Goal: Information Seeking & Learning: Learn about a topic

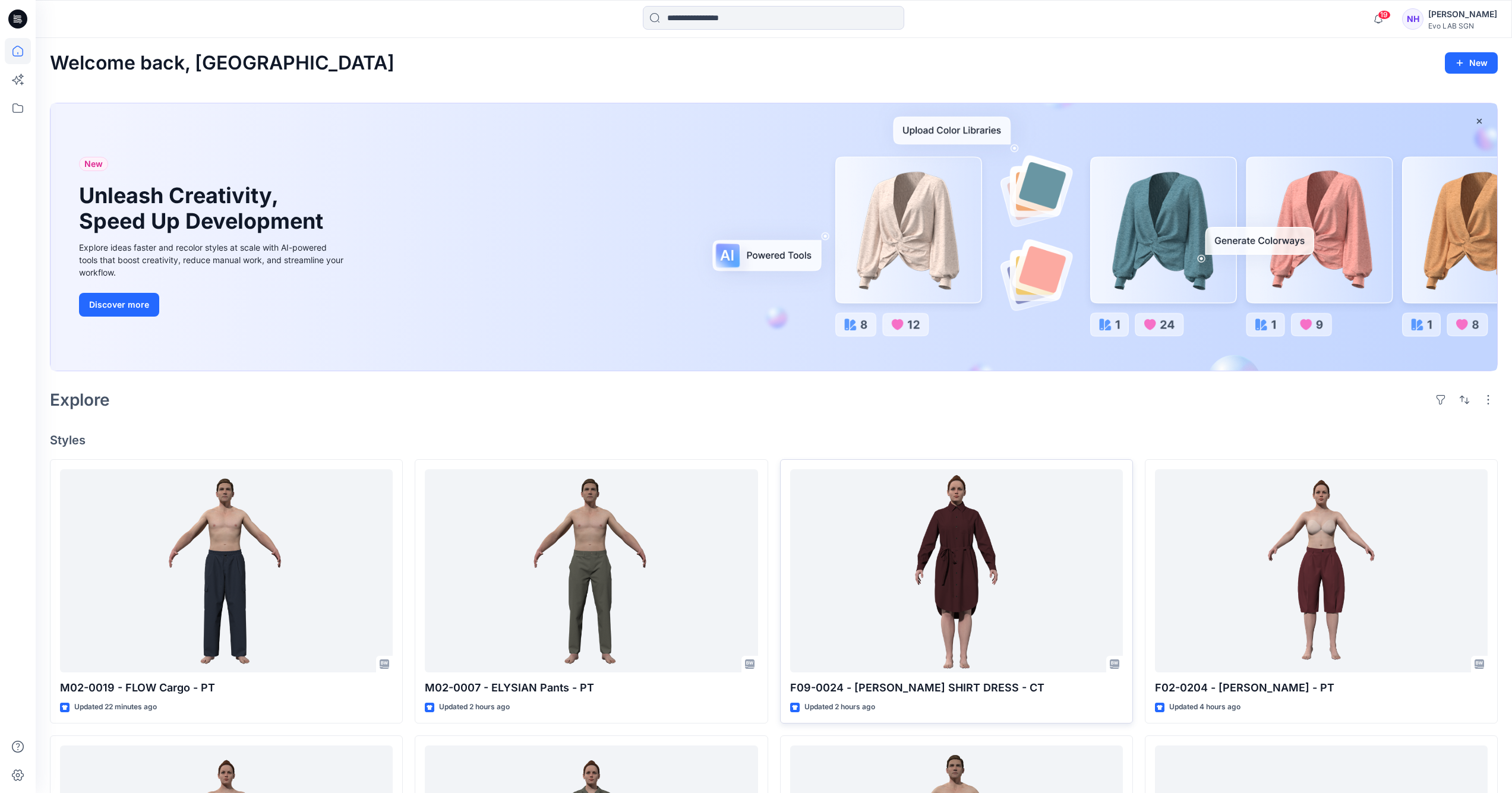
scroll to position [246, 0]
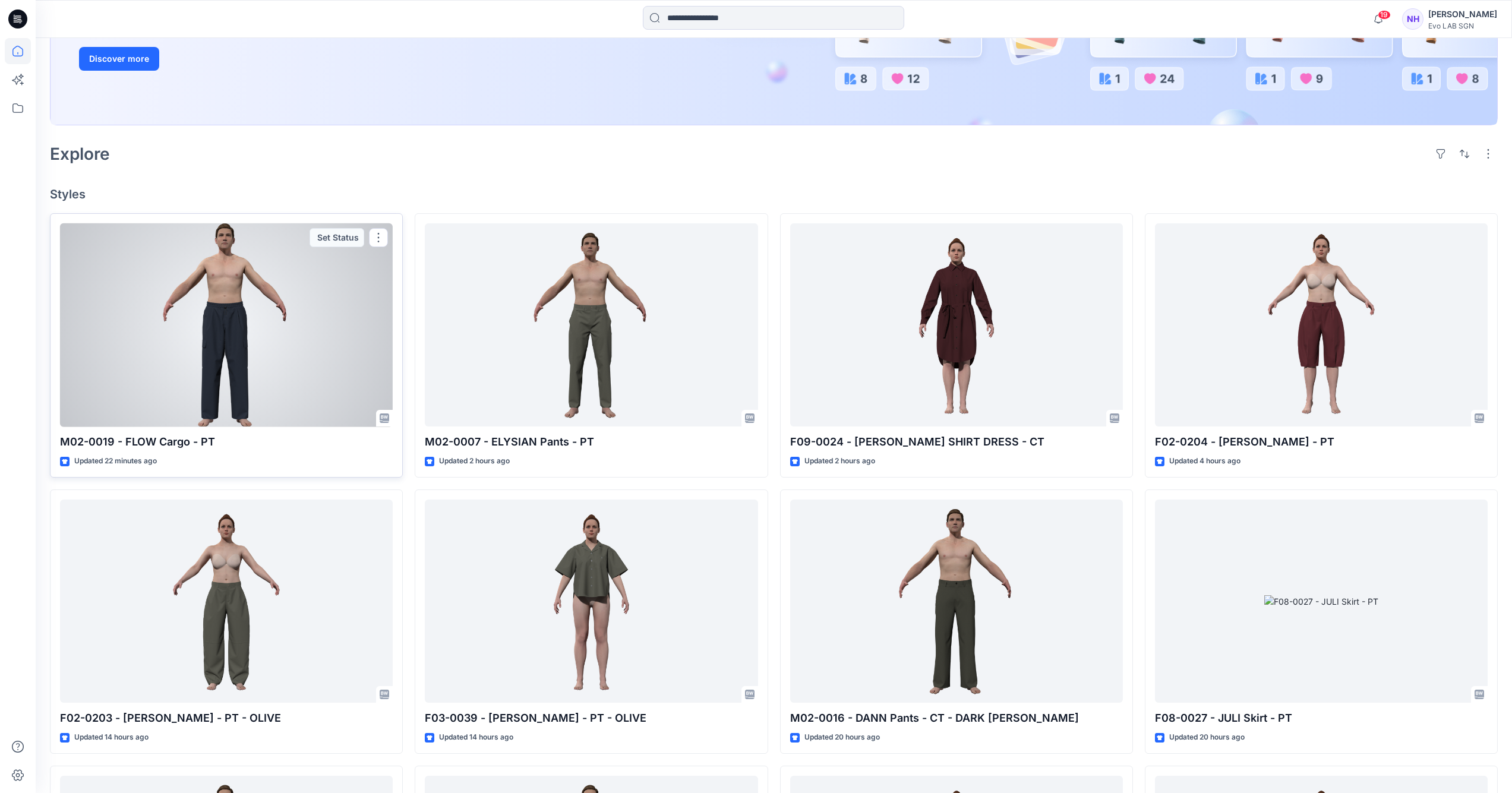
click at [319, 315] on div at bounding box center [227, 326] width 333 height 204
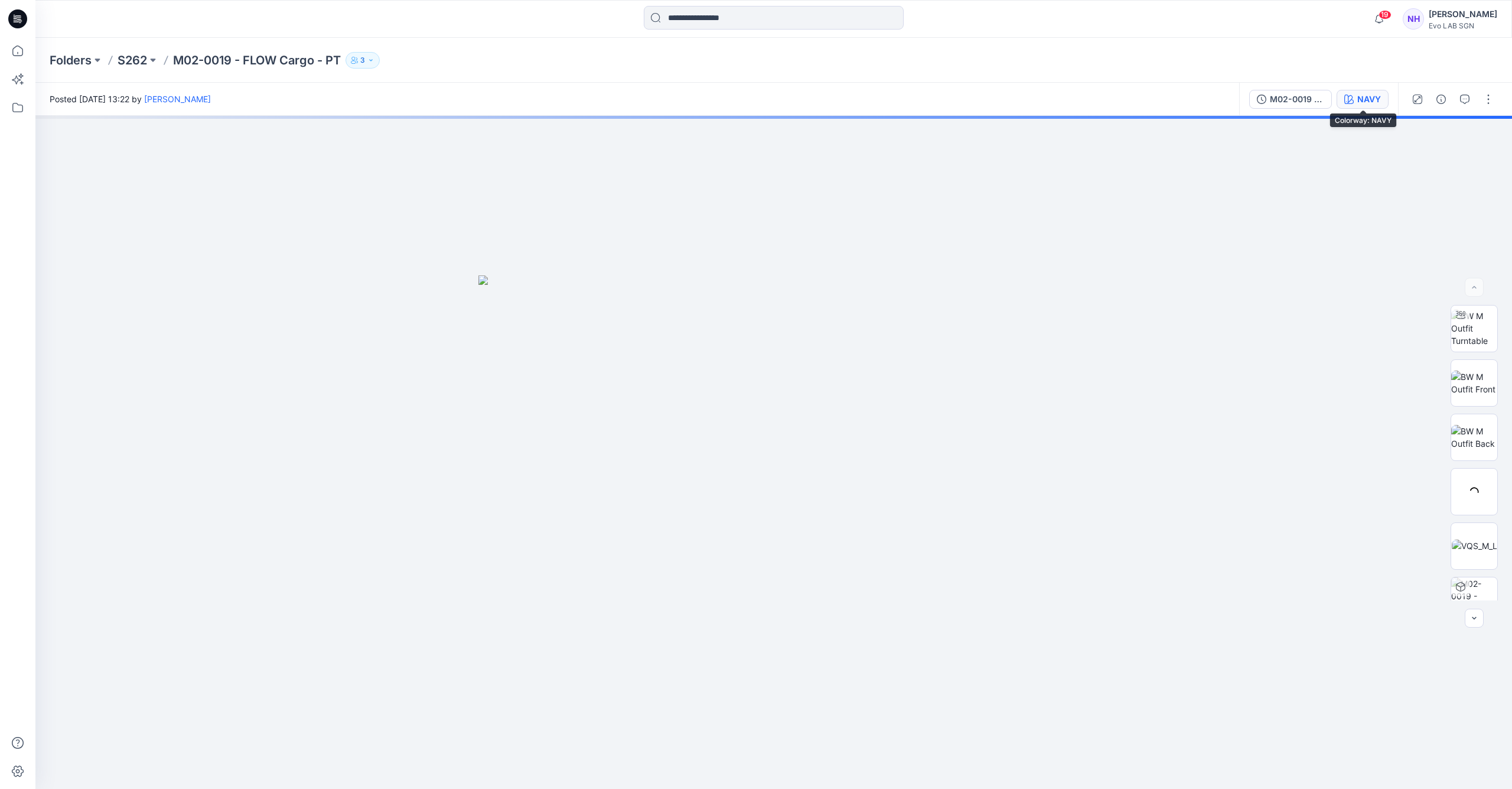
click at [1370, 98] on div "NAVY" at bounding box center [1369, 99] width 24 height 13
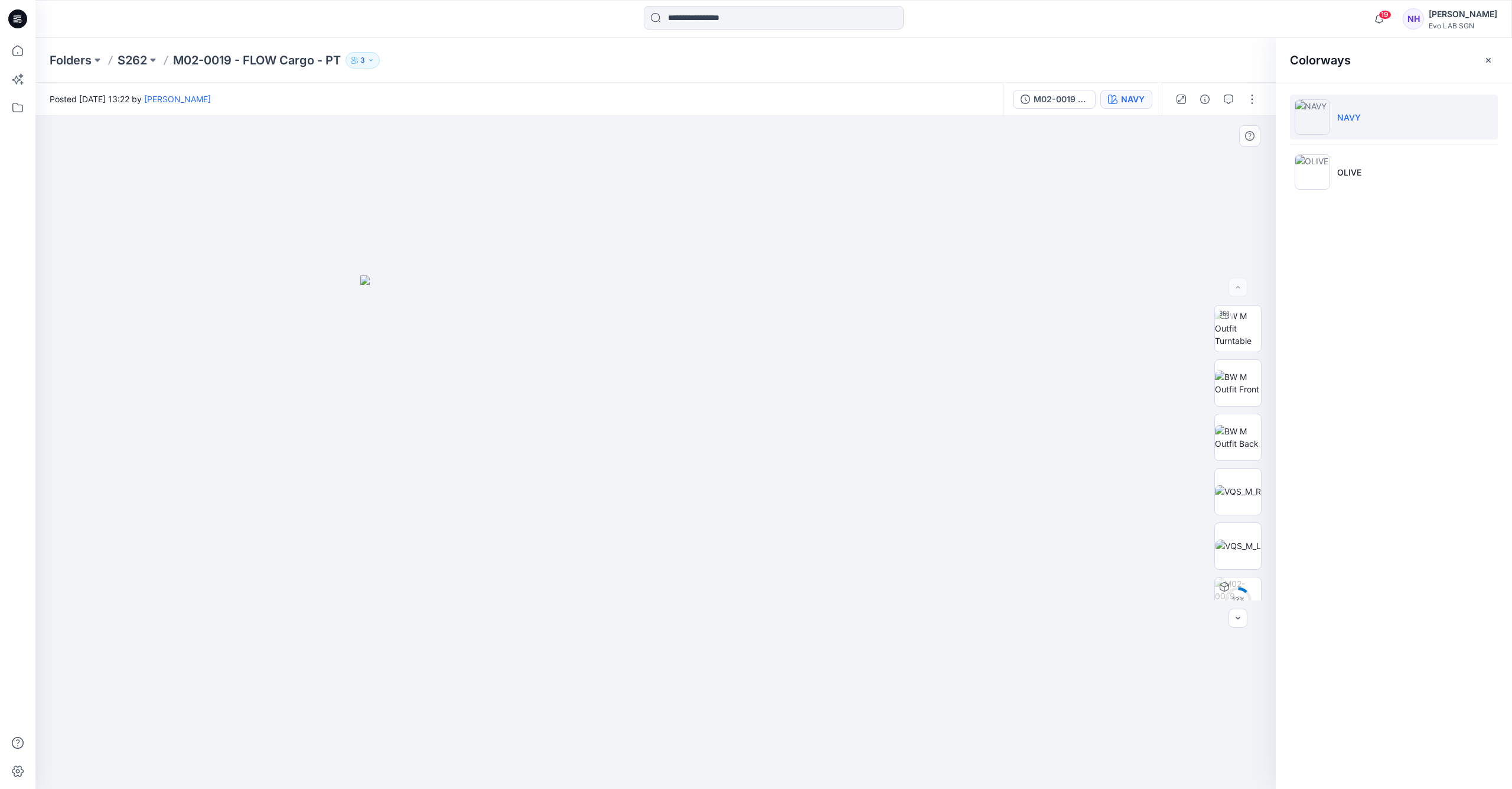
click at [681, 428] on img at bounding box center [656, 532] width 591 height 514
click at [661, 484] on img at bounding box center [656, 532] width 591 height 514
click at [1245, 374] on img at bounding box center [1238, 383] width 46 height 25
click at [1227, 332] on img at bounding box center [1238, 328] width 46 height 37
drag, startPoint x: 688, startPoint y: 341, endPoint x: 683, endPoint y: 298, distance: 43.3
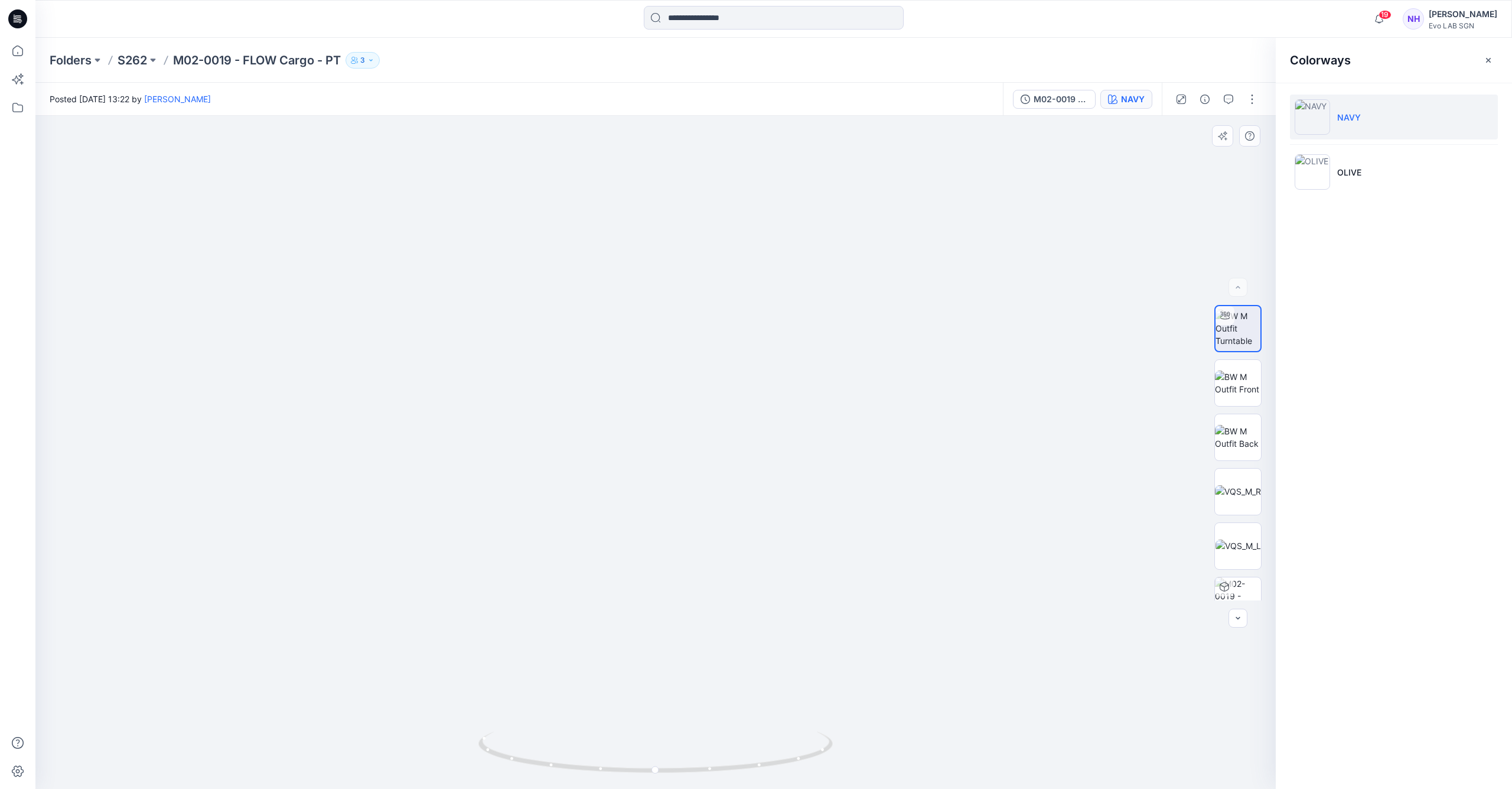
click at [684, 298] on img at bounding box center [666, 149] width 1808 height 1281
drag, startPoint x: 687, startPoint y: 300, endPoint x: 660, endPoint y: 399, distance: 102.6
click at [660, 399] on img at bounding box center [639, 199] width 1808 height 1181
drag, startPoint x: 681, startPoint y: 370, endPoint x: 688, endPoint y: 400, distance: 30.8
click at [688, 400] on img at bounding box center [646, 214] width 1808 height 1151
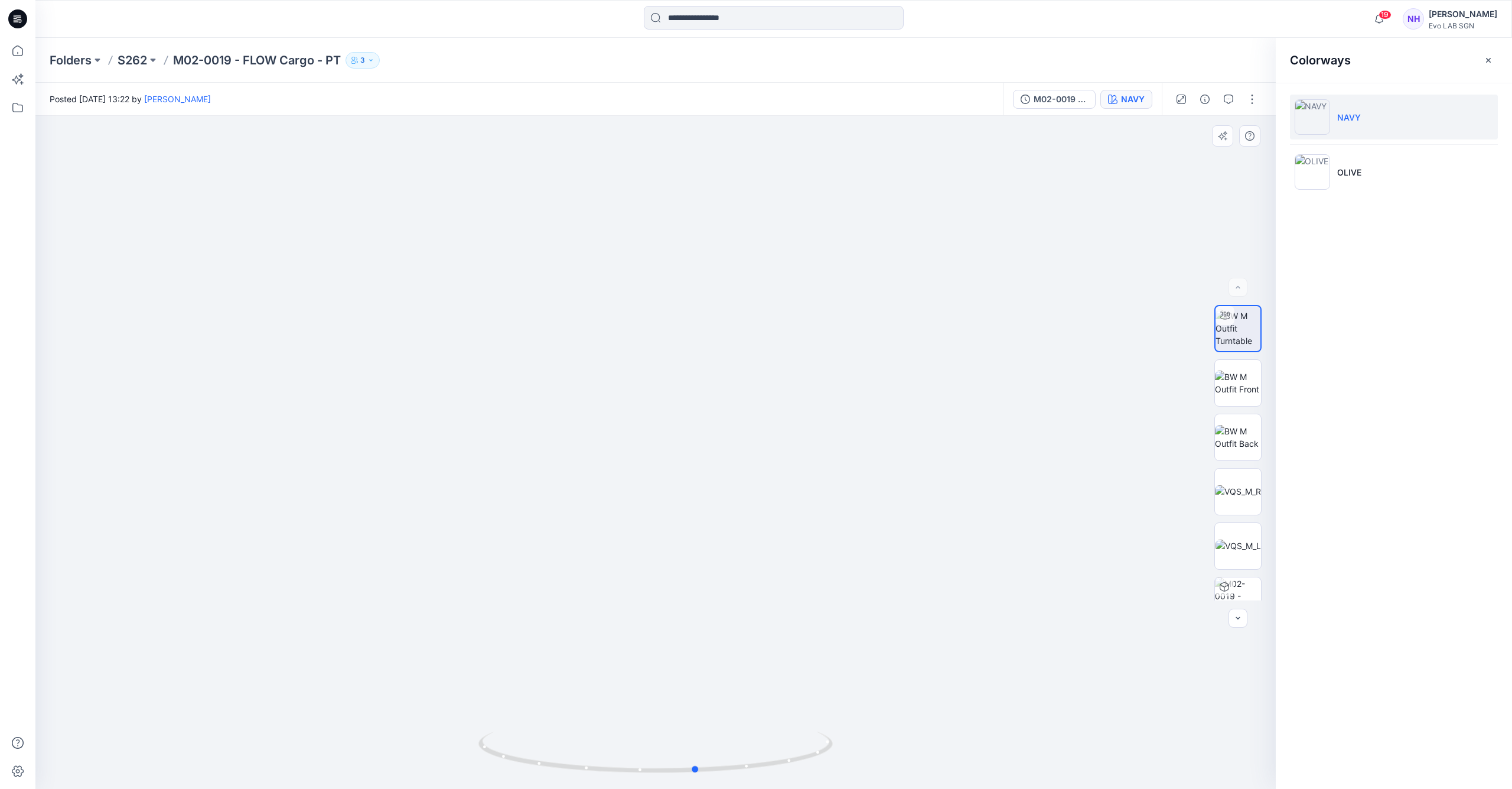
drag, startPoint x: 646, startPoint y: 775, endPoint x: 691, endPoint y: 777, distance: 45.0
click at [691, 777] on div at bounding box center [656, 759] width 355 height 59
drag, startPoint x: 701, startPoint y: 769, endPoint x: 755, endPoint y: 710, distance: 80.0
click at [807, 746] on icon at bounding box center [657, 753] width 358 height 44
drag, startPoint x: 765, startPoint y: 761, endPoint x: 702, endPoint y: 668, distance: 112.3
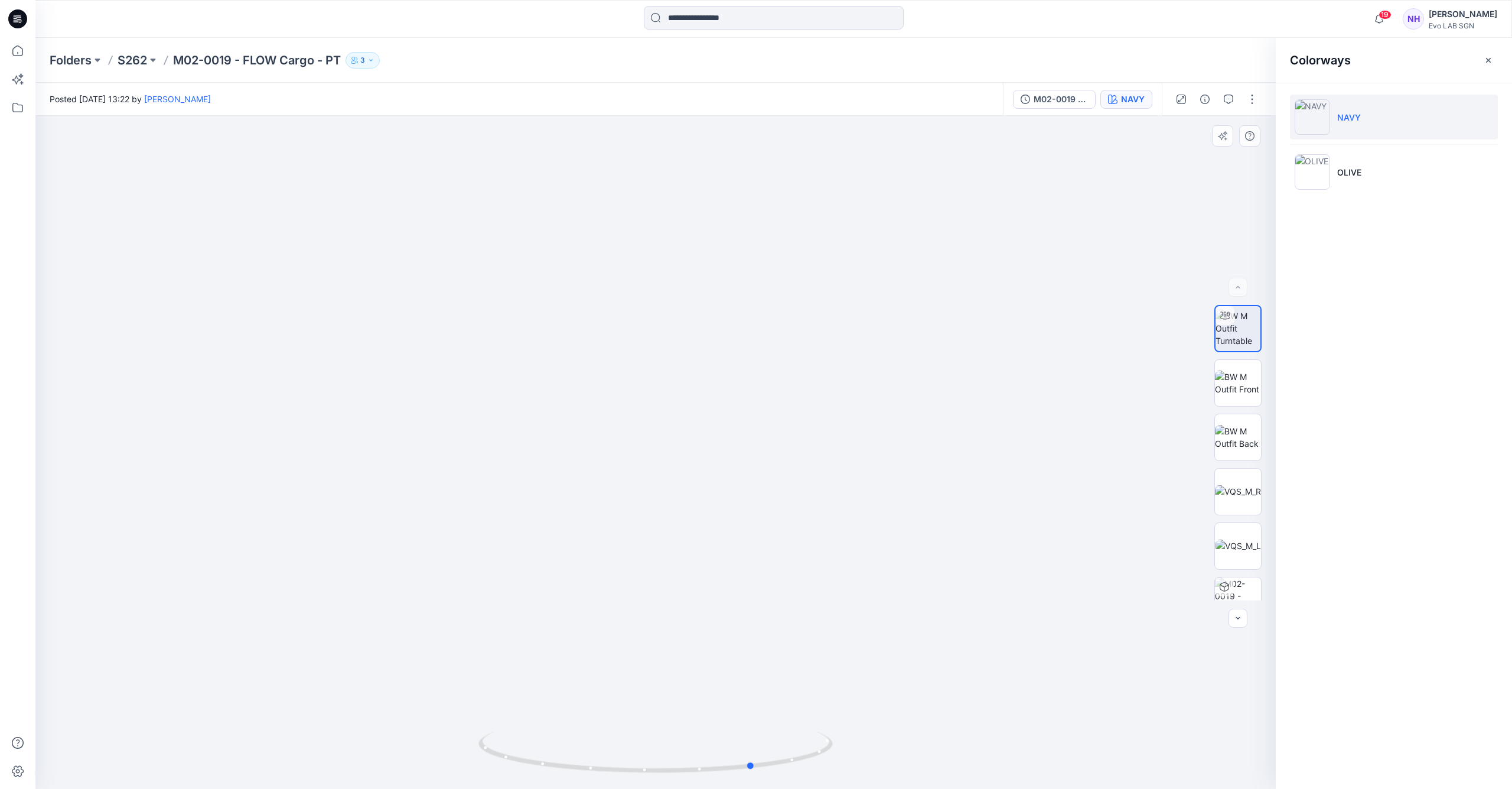
click at [713, 763] on icon at bounding box center [657, 753] width 358 height 44
drag, startPoint x: 790, startPoint y: 761, endPoint x: 648, endPoint y: 755, distance: 142.1
click at [648, 755] on icon at bounding box center [657, 753] width 358 height 44
drag, startPoint x: 714, startPoint y: 564, endPoint x: 745, endPoint y: 559, distance: 31.4
click at [745, 559] on div at bounding box center [656, 452] width 1240 height 673
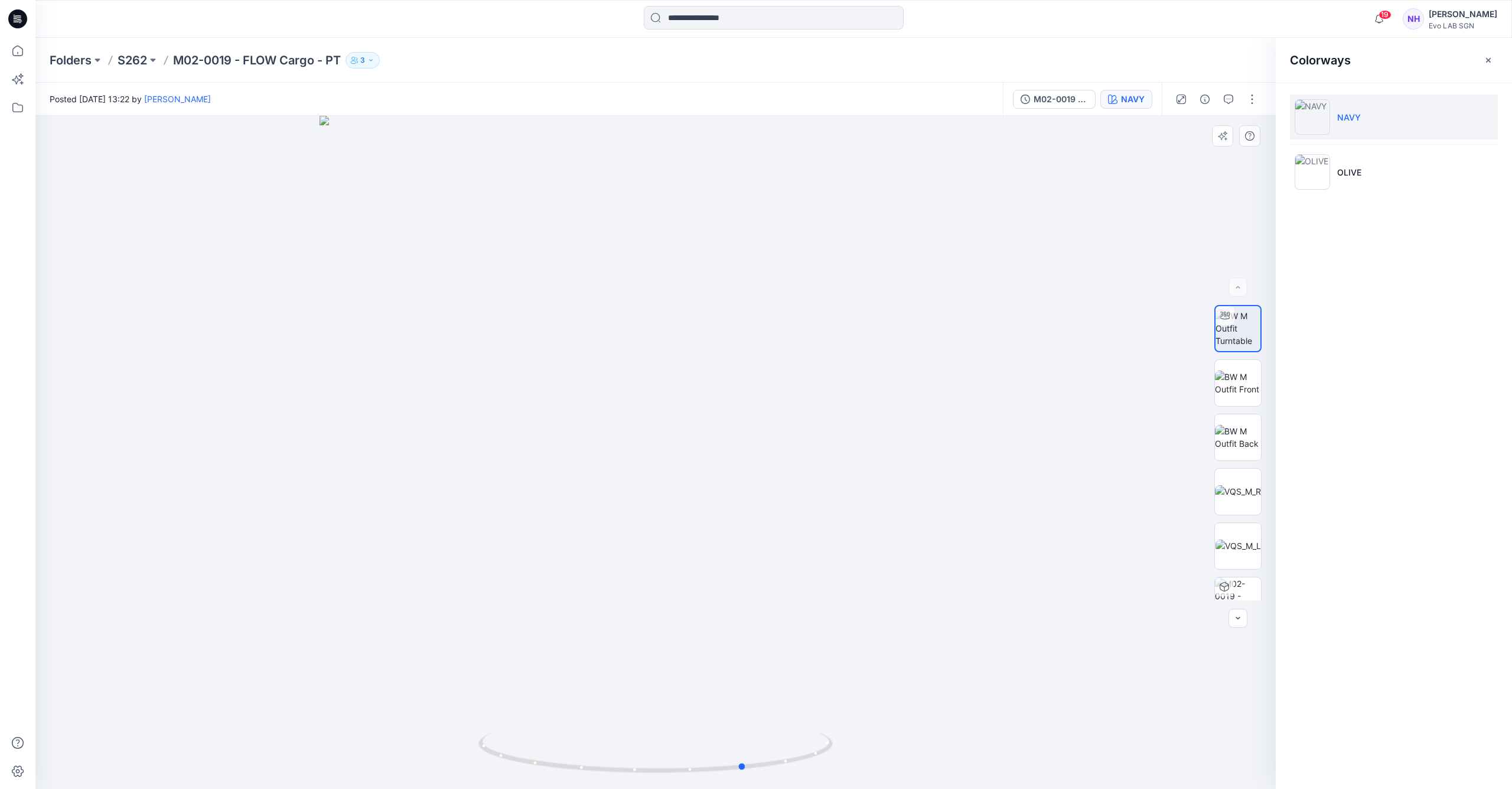
drag, startPoint x: 747, startPoint y: 656, endPoint x: 713, endPoint y: 676, distance: 39.4
click at [796, 655] on div at bounding box center [656, 452] width 1240 height 673
drag, startPoint x: 658, startPoint y: 656, endPoint x: 729, endPoint y: 219, distance: 442.7
click at [733, 233] on img at bounding box center [655, 220] width 1137 height 1137
drag, startPoint x: 540, startPoint y: 673, endPoint x: 615, endPoint y: 672, distance: 75.0
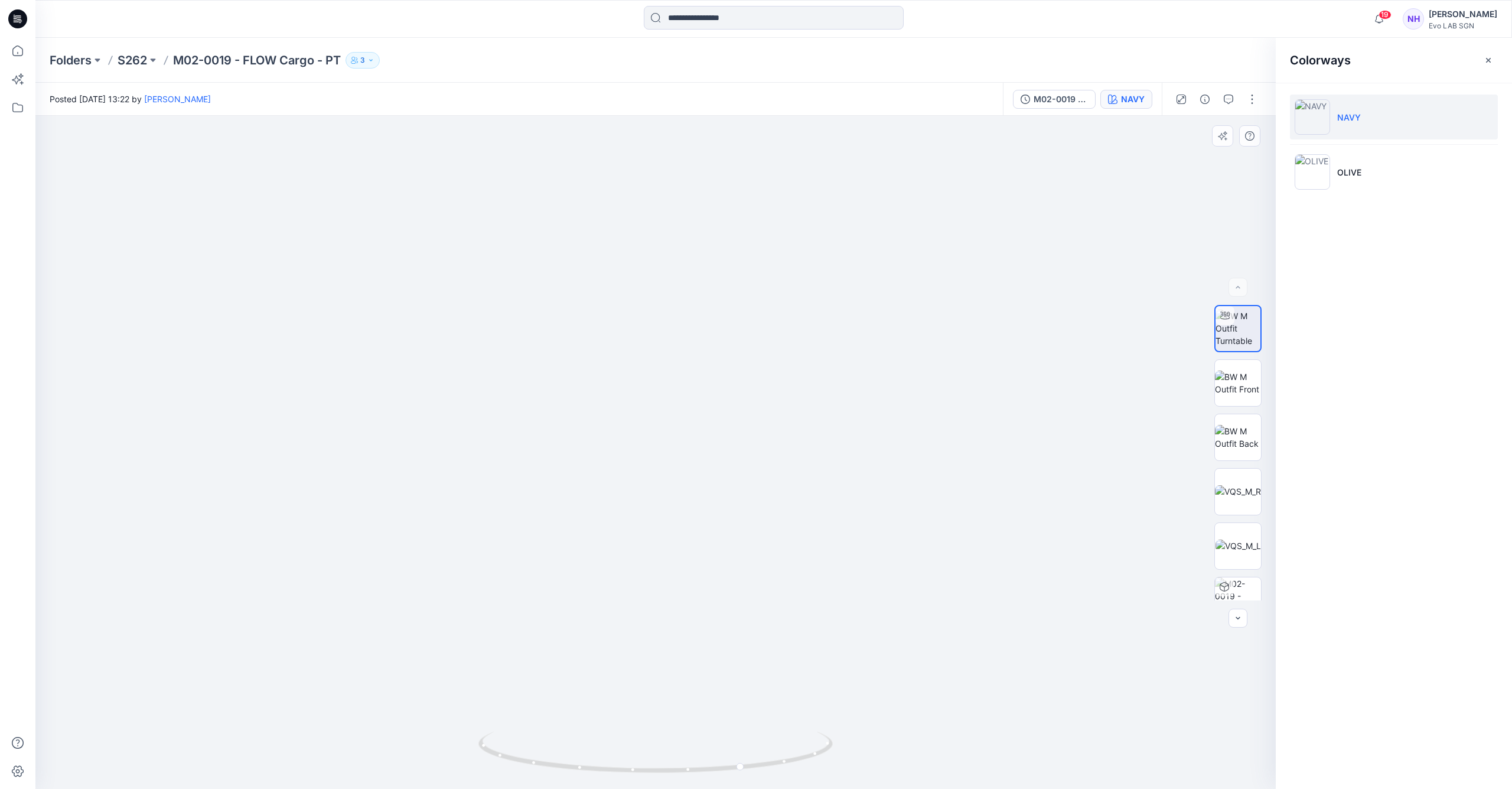
drag, startPoint x: 686, startPoint y: 763, endPoint x: 805, endPoint y: 582, distance: 216.6
click at [556, 758] on icon at bounding box center [657, 753] width 358 height 44
drag, startPoint x: 677, startPoint y: 444, endPoint x: 723, endPoint y: 408, distance: 58.4
click at [682, 418] on img at bounding box center [656, 267] width 1044 height 1044
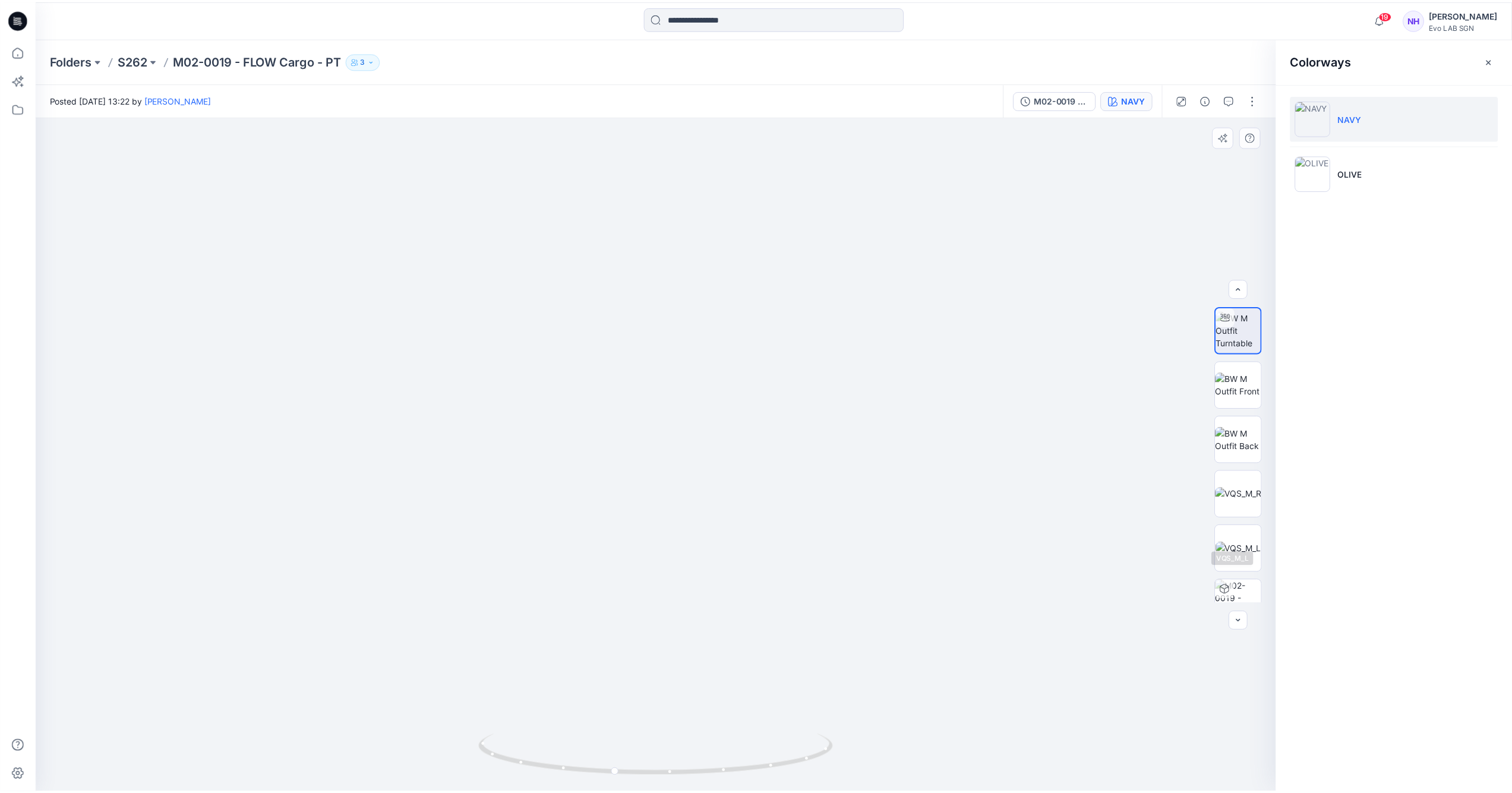
scroll to position [78, 0]
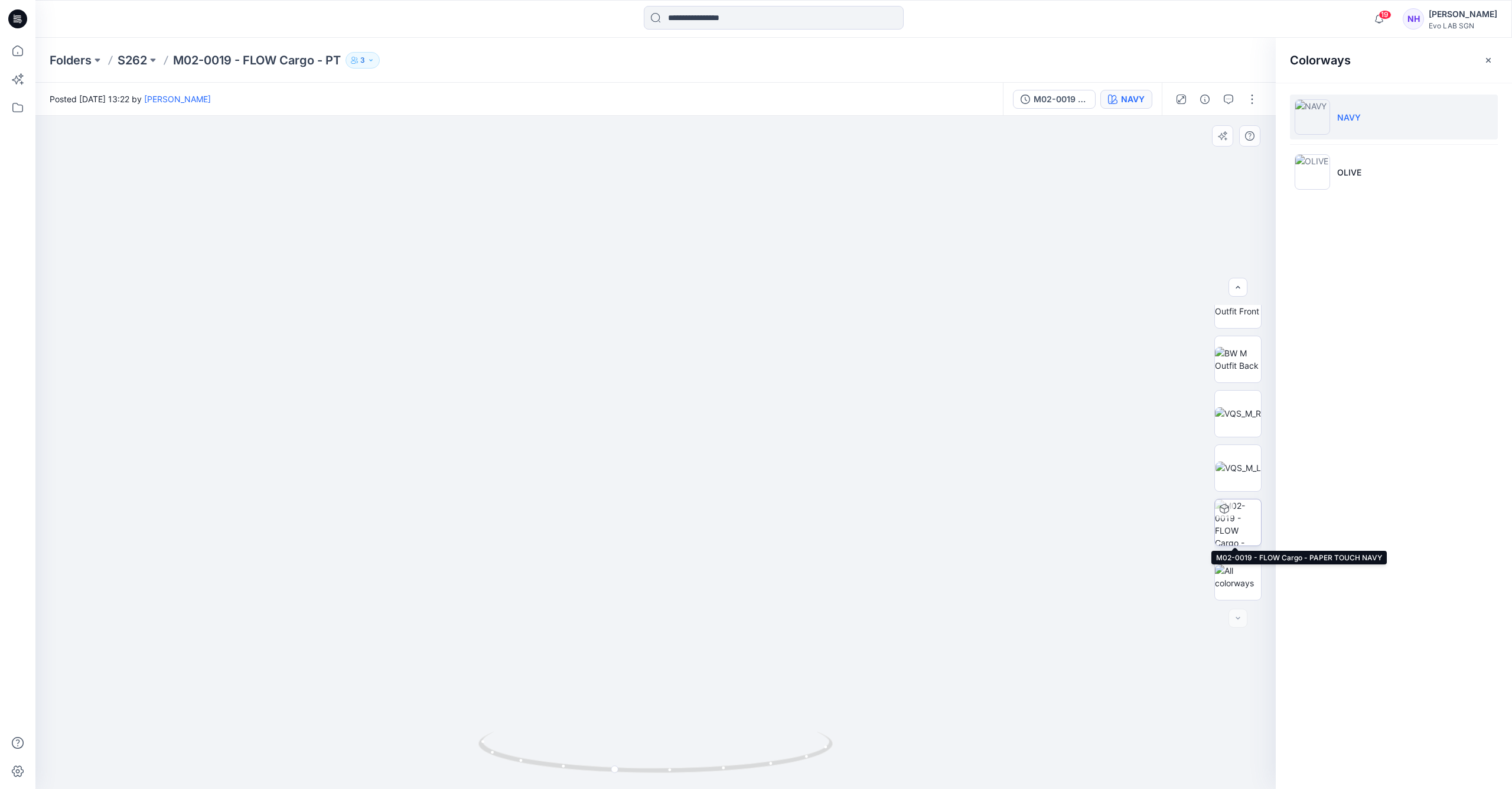
click at [1245, 520] on img at bounding box center [1238, 523] width 46 height 46
click at [139, 59] on p "S262" at bounding box center [132, 61] width 30 height 17
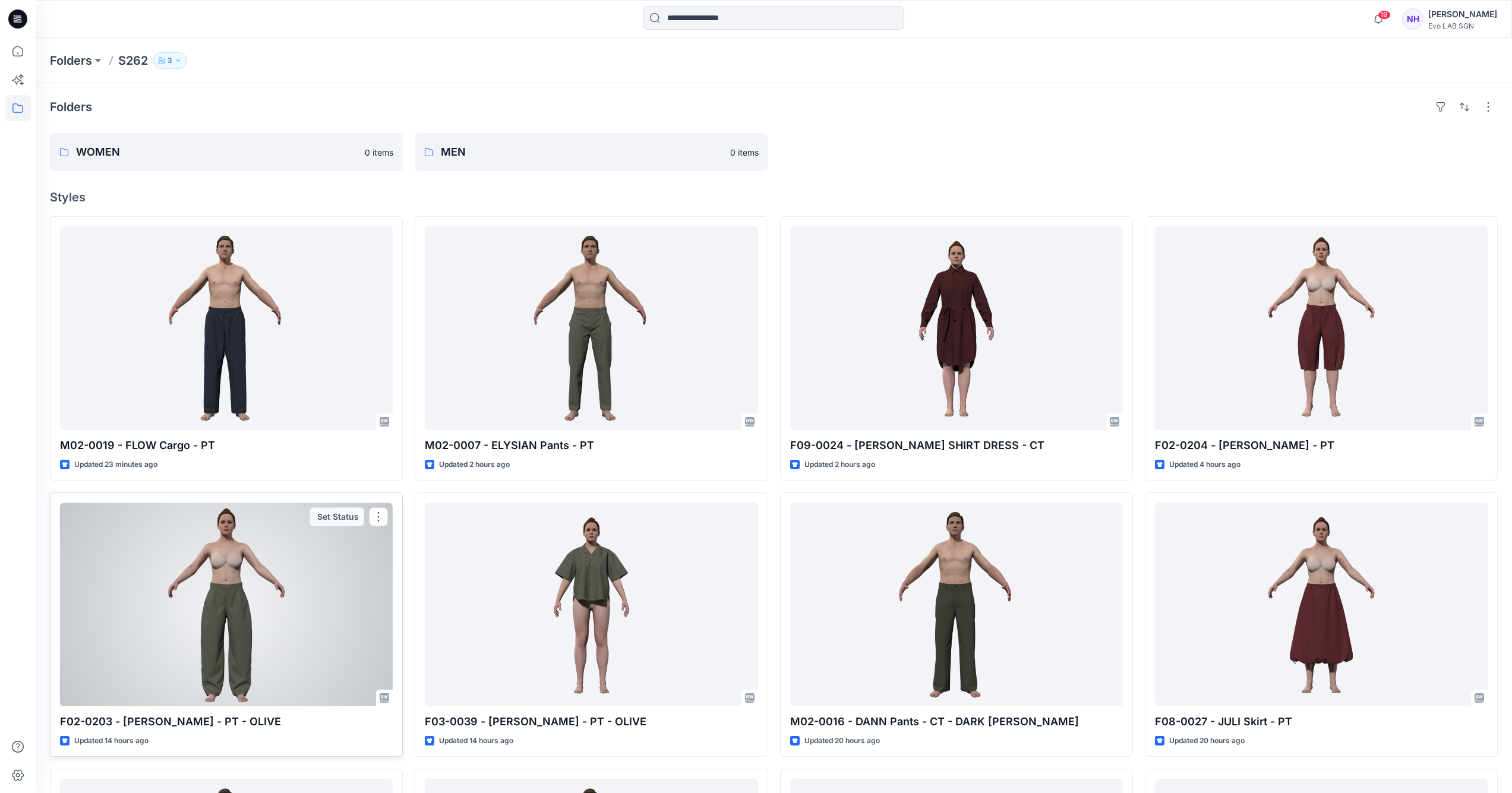
click at [244, 558] on div at bounding box center [227, 605] width 333 height 204
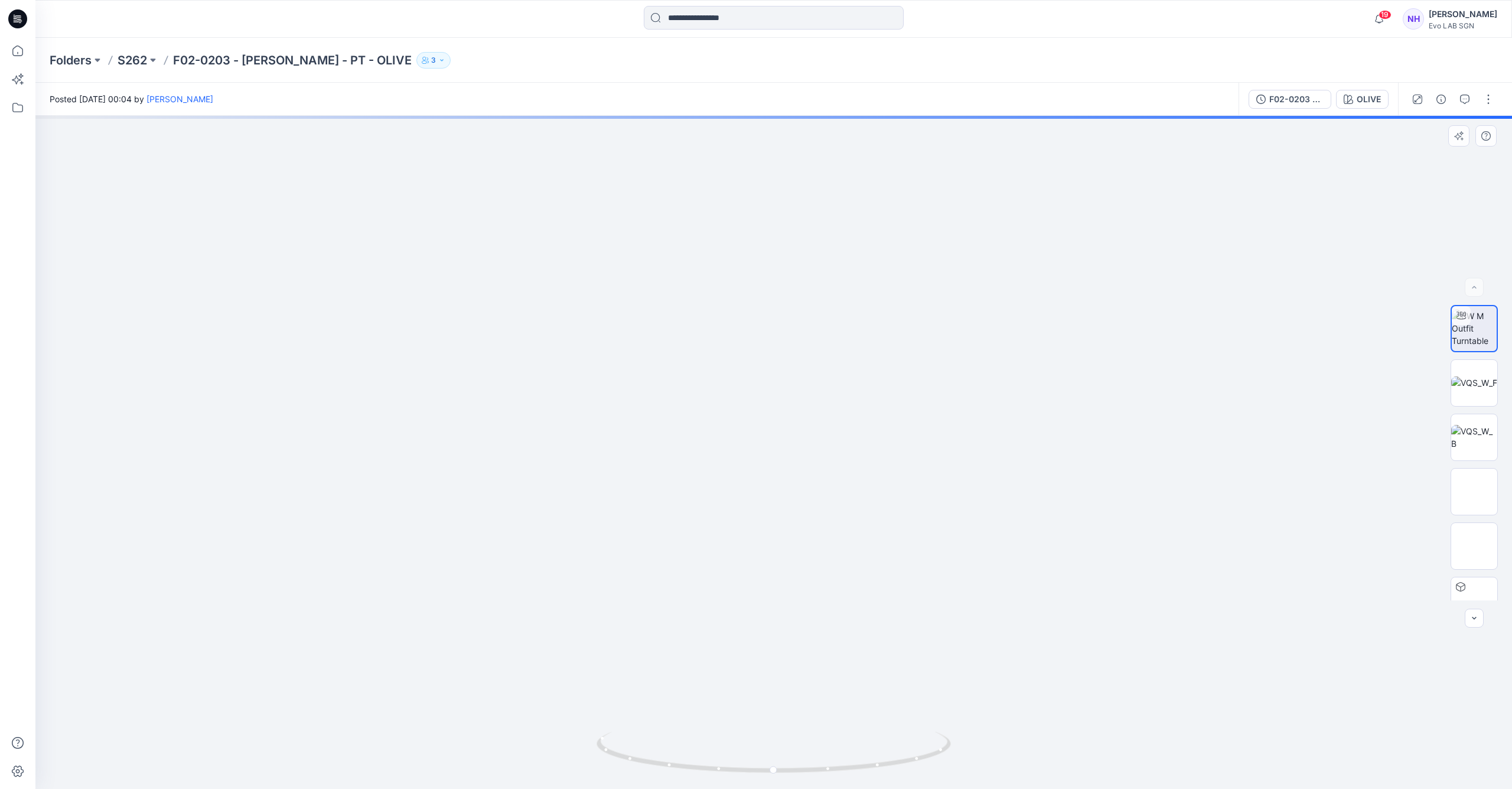
drag, startPoint x: 841, startPoint y: 481, endPoint x: 763, endPoint y: 292, distance: 204.5
click at [763, 290] on img at bounding box center [706, 98] width 1808 height 1383
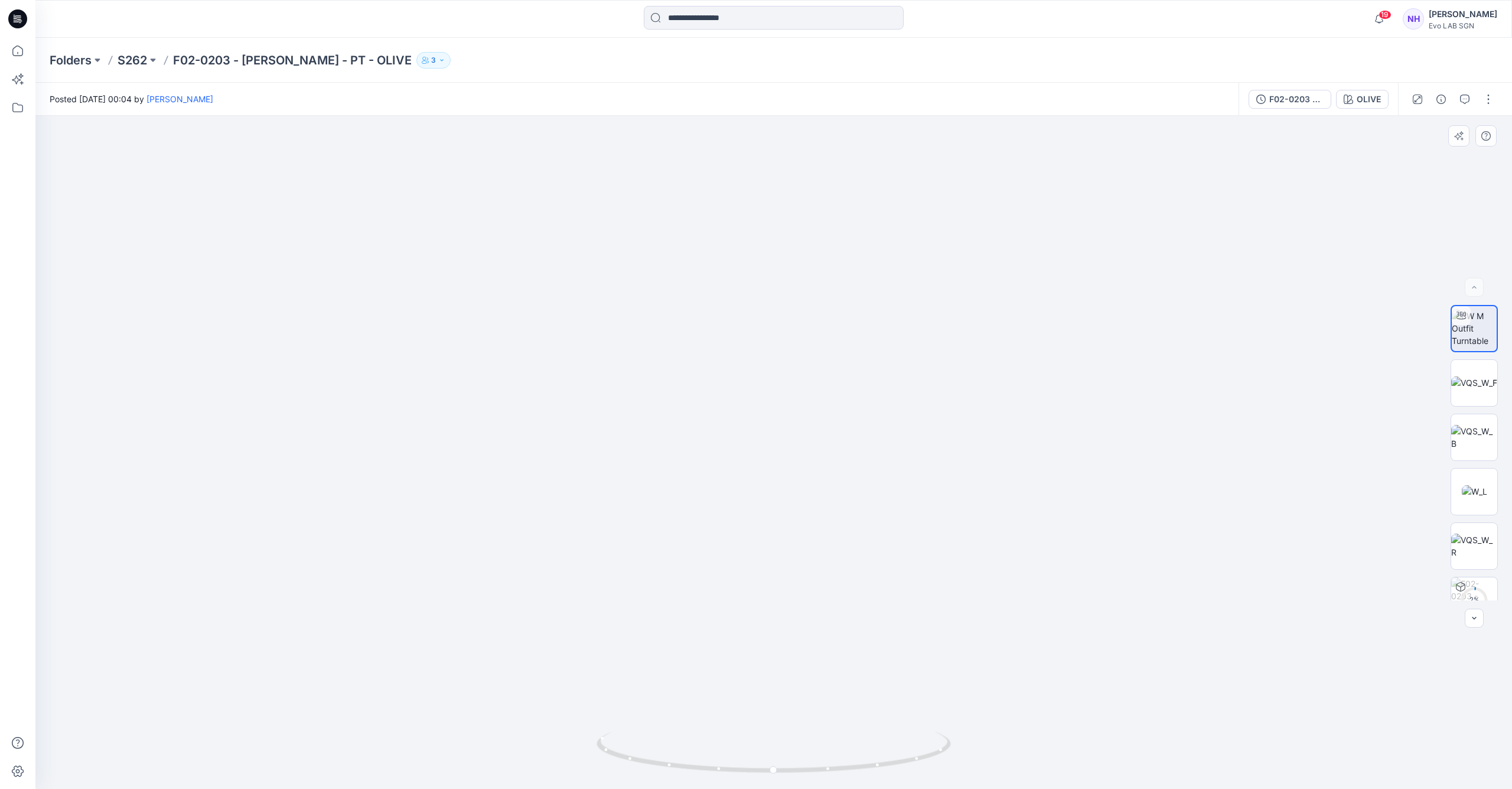
drag, startPoint x: 775, startPoint y: 510, endPoint x: 789, endPoint y: 336, distance: 174.6
drag, startPoint x: 795, startPoint y: 437, endPoint x: 773, endPoint y: 338, distance: 101.4
drag, startPoint x: 777, startPoint y: 333, endPoint x: 827, endPoint y: 704, distance: 374.4
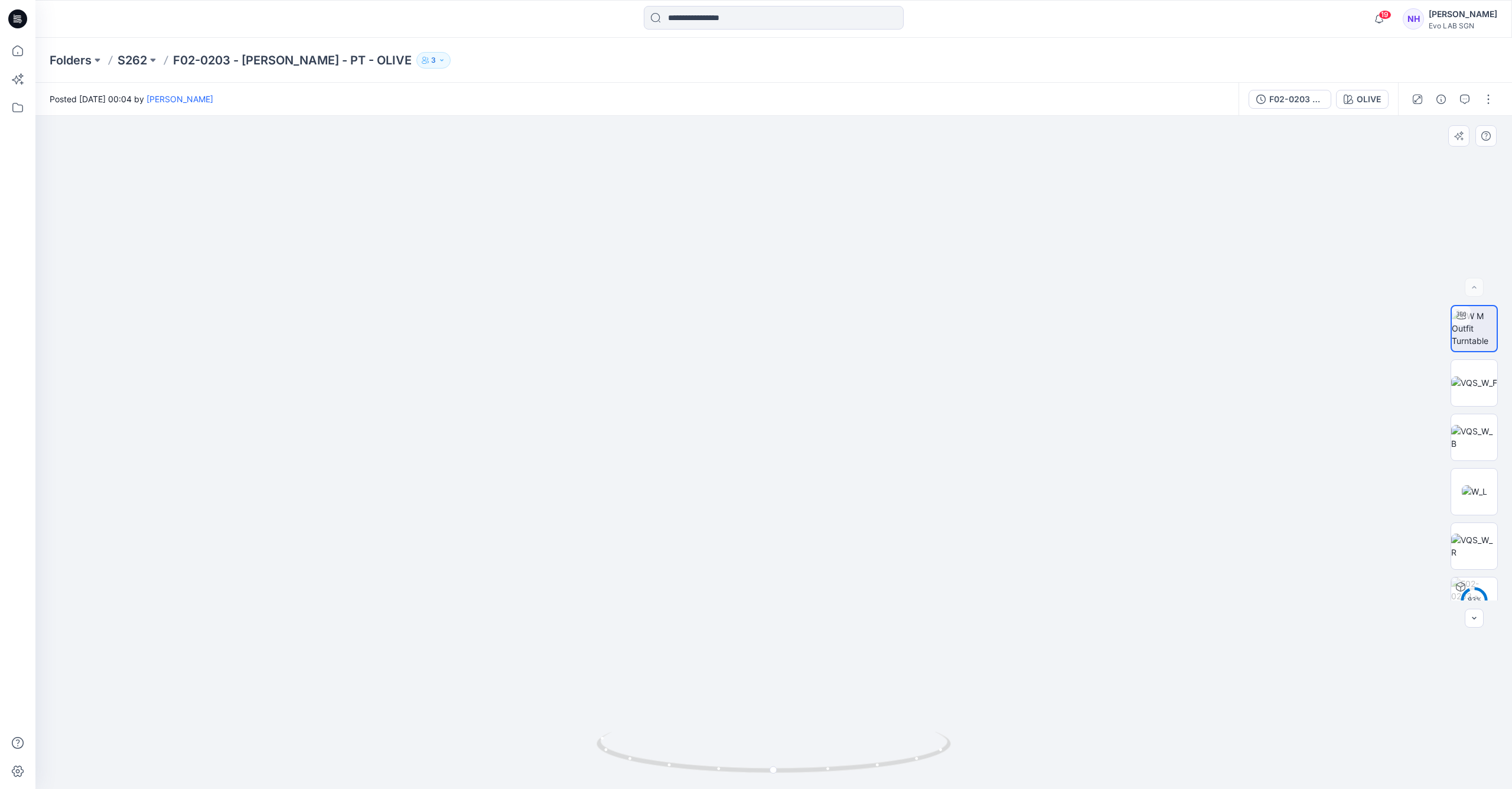
click at [827, 704] on img at bounding box center [736, 93] width 1808 height 1394
drag, startPoint x: 821, startPoint y: 359, endPoint x: 810, endPoint y: 253, distance: 106.6
drag, startPoint x: 830, startPoint y: 547, endPoint x: 830, endPoint y: 538, distance: 9.0
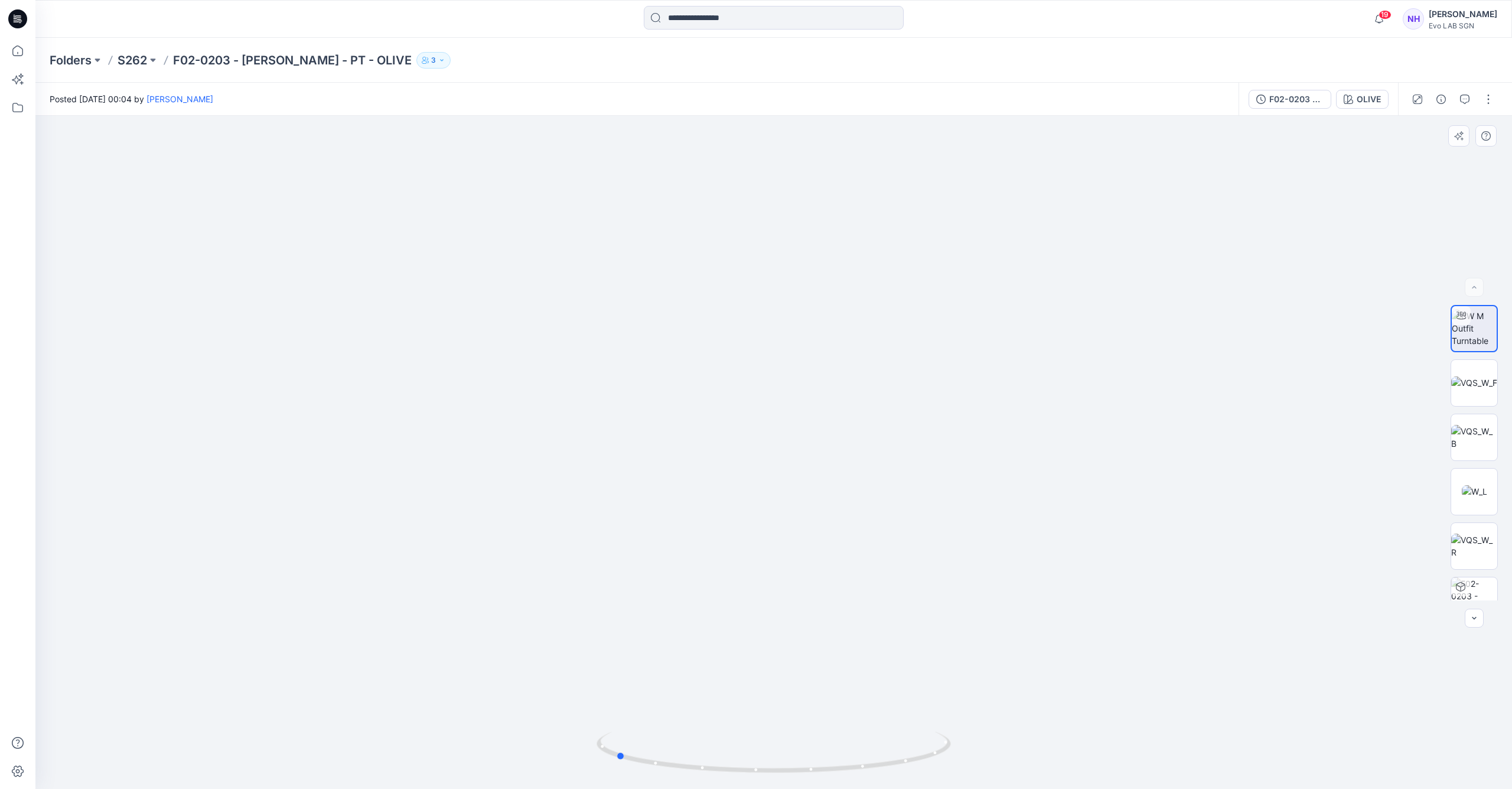
drag, startPoint x: 797, startPoint y: 767, endPoint x: 1066, endPoint y: 736, distance: 270.8
click at [1067, 742] on div at bounding box center [774, 452] width 1476 height 673
drag, startPoint x: 857, startPoint y: 769, endPoint x: 834, endPoint y: 758, distance: 25.5
click at [754, 772] on icon at bounding box center [775, 753] width 358 height 44
click at [1473, 446] on img at bounding box center [1475, 437] width 46 height 25
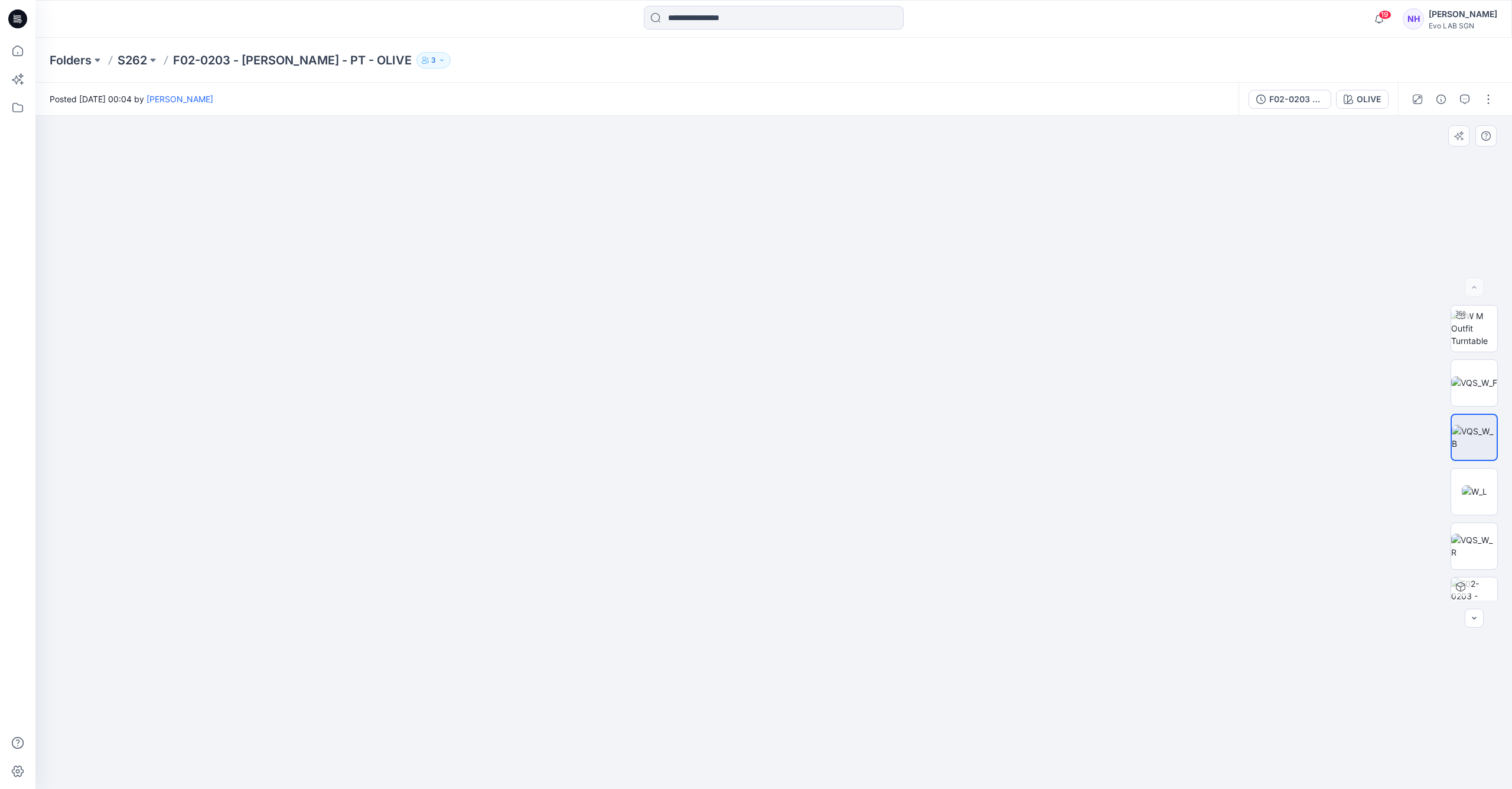
drag, startPoint x: 757, startPoint y: 360, endPoint x: 821, endPoint y: 364, distance: 64.1
click at [821, 364] on img at bounding box center [838, 186] width 1750 height 1208
click at [1477, 383] on img at bounding box center [1475, 383] width 46 height 12
click at [132, 59] on p "S262" at bounding box center [132, 61] width 30 height 17
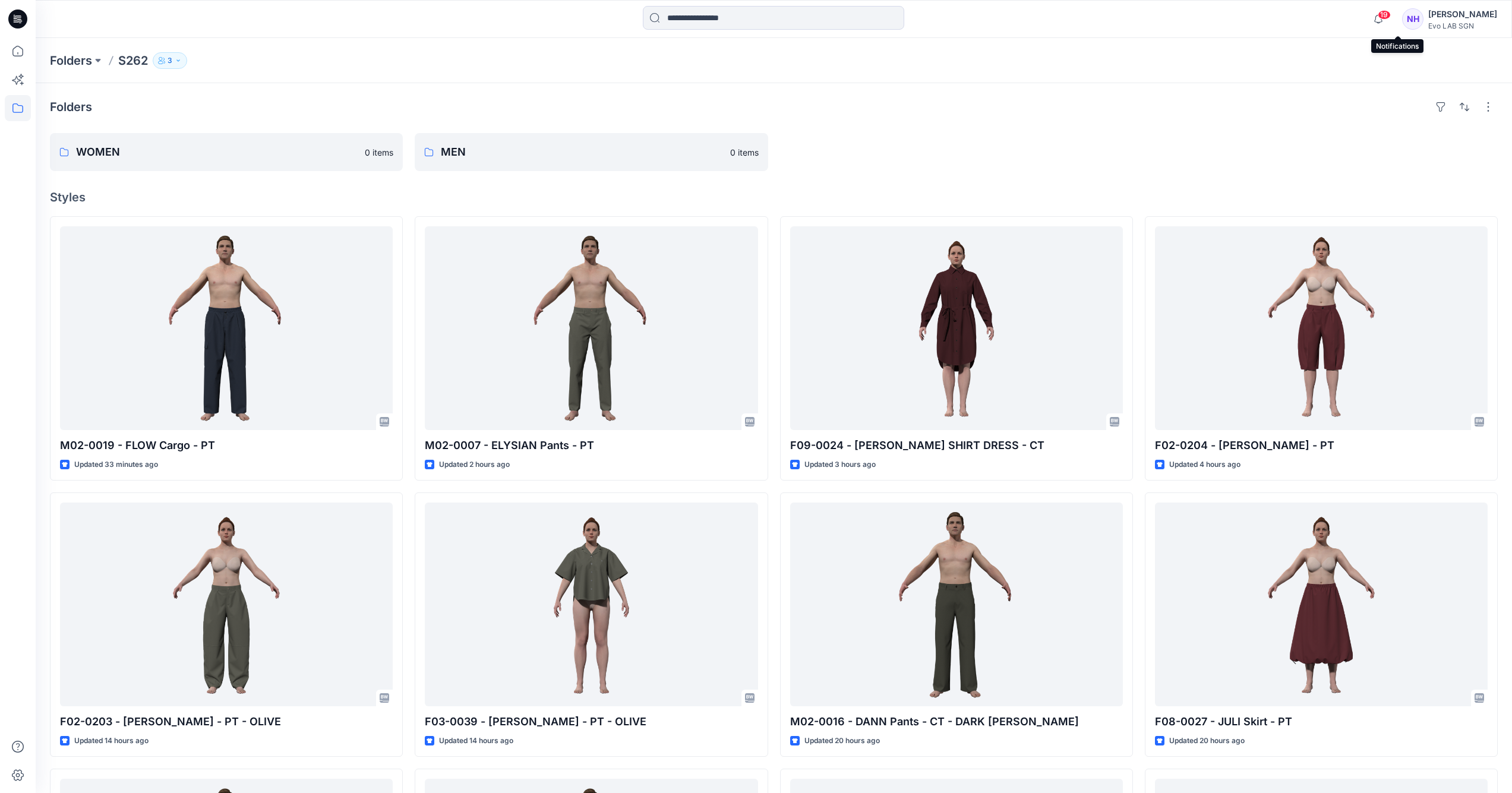
click at [1391, 14] on span "19" at bounding box center [1384, 15] width 13 height 10
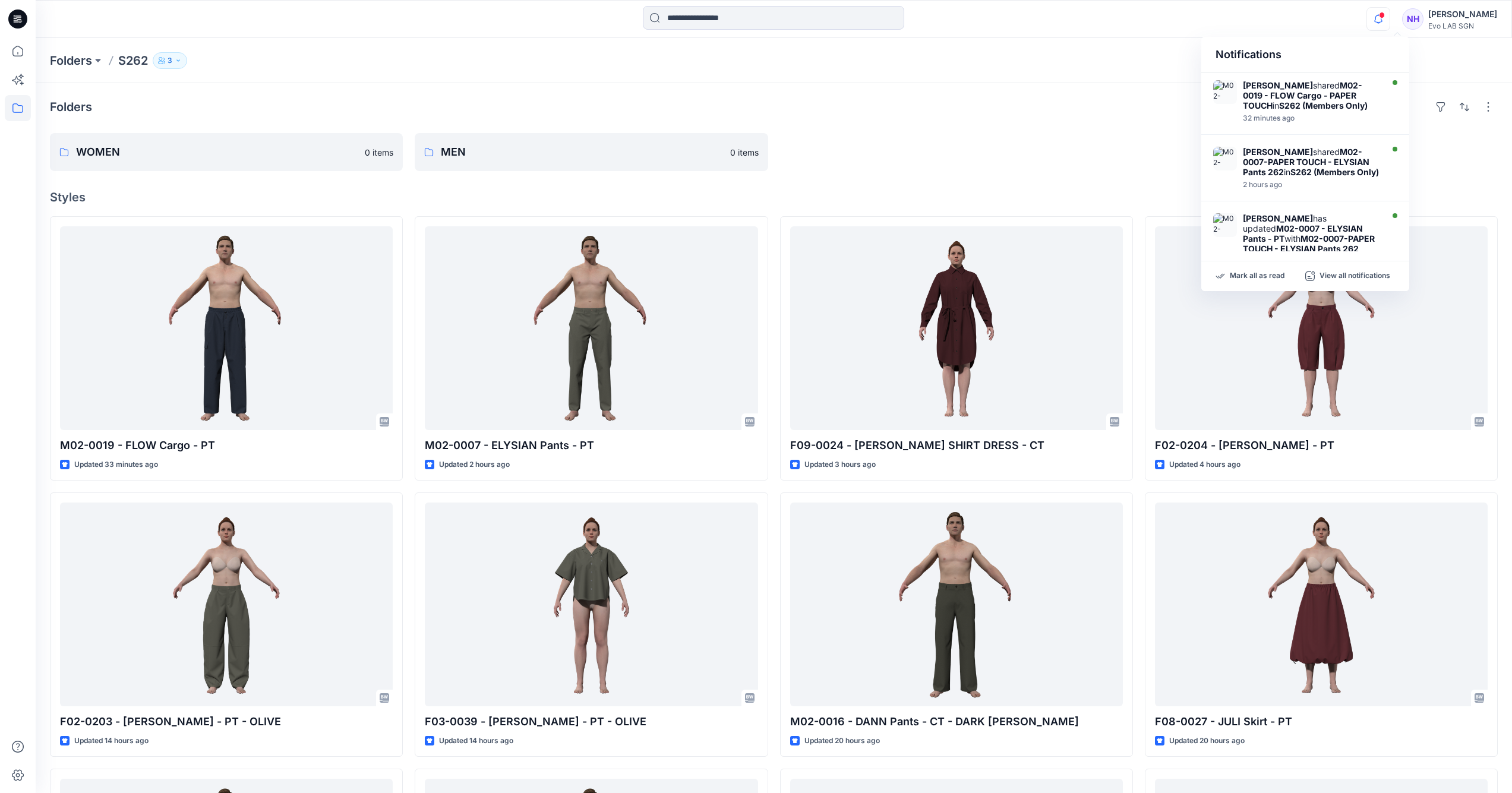
click at [1385, 17] on span at bounding box center [1382, 15] width 6 height 7
